Goal: Task Accomplishment & Management: Manage account settings

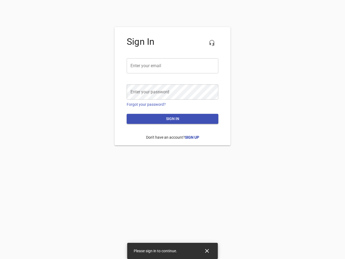
click at [212, 43] on icon "button" at bounding box center [211, 43] width 6 height 6
click at [172, 66] on input "email" at bounding box center [173, 65] width 92 height 15
click at [207, 251] on icon "Close" at bounding box center [207, 251] width 4 height 4
